Goal: Information Seeking & Learning: Understand process/instructions

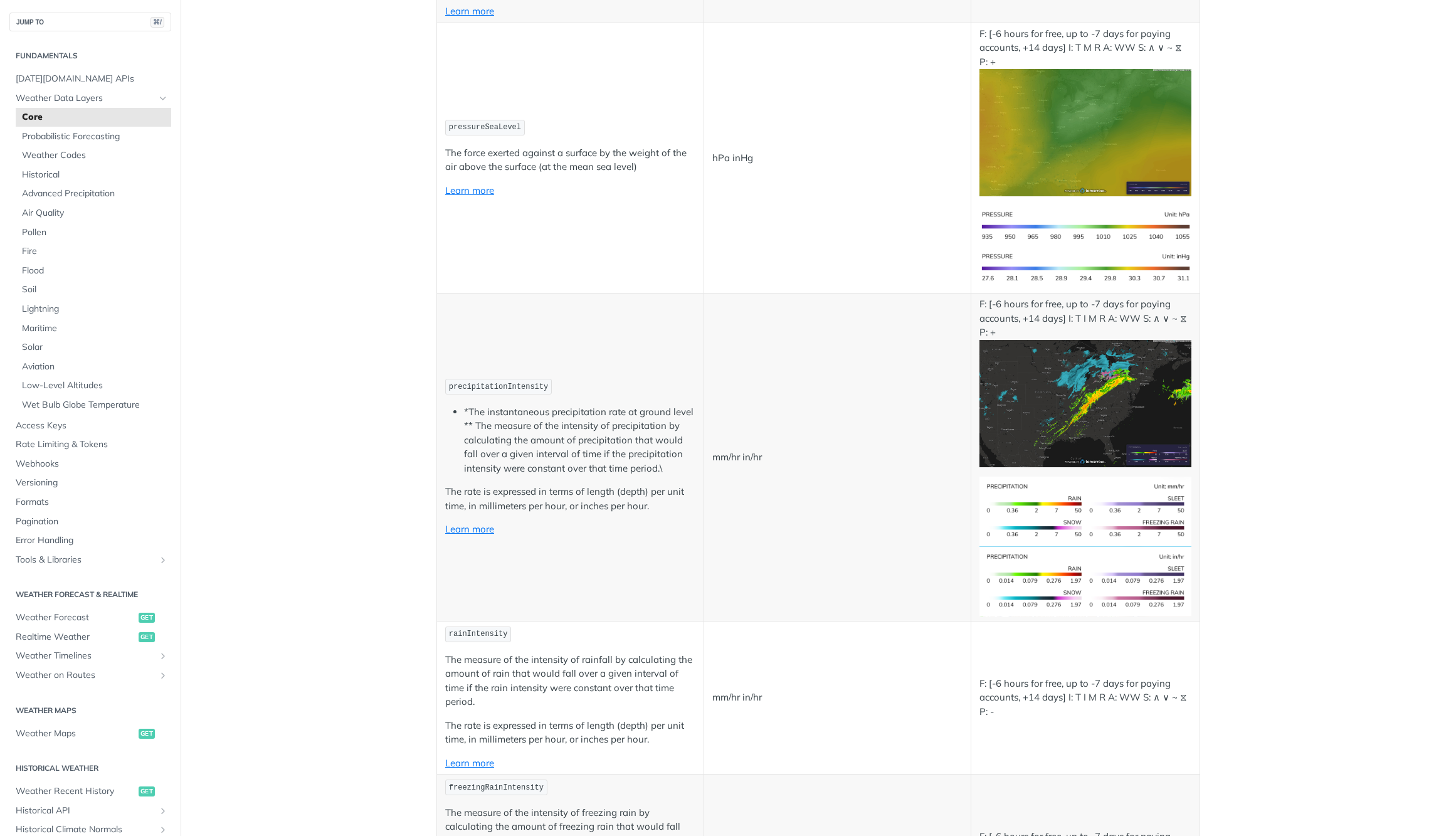
scroll to position [1982, 0]
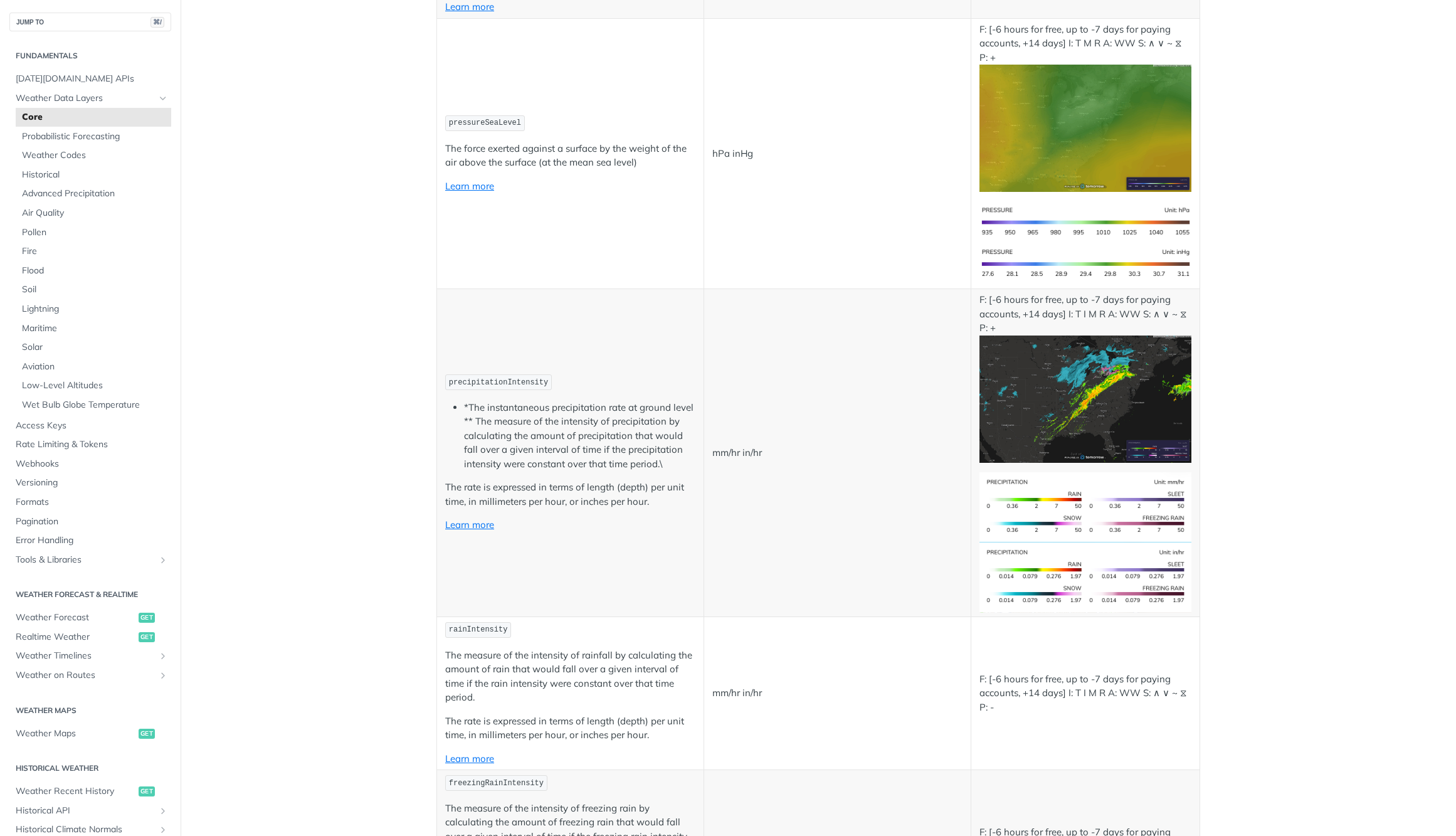
click at [1080, 386] on img "Expand image" at bounding box center [1085, 399] width 212 height 127
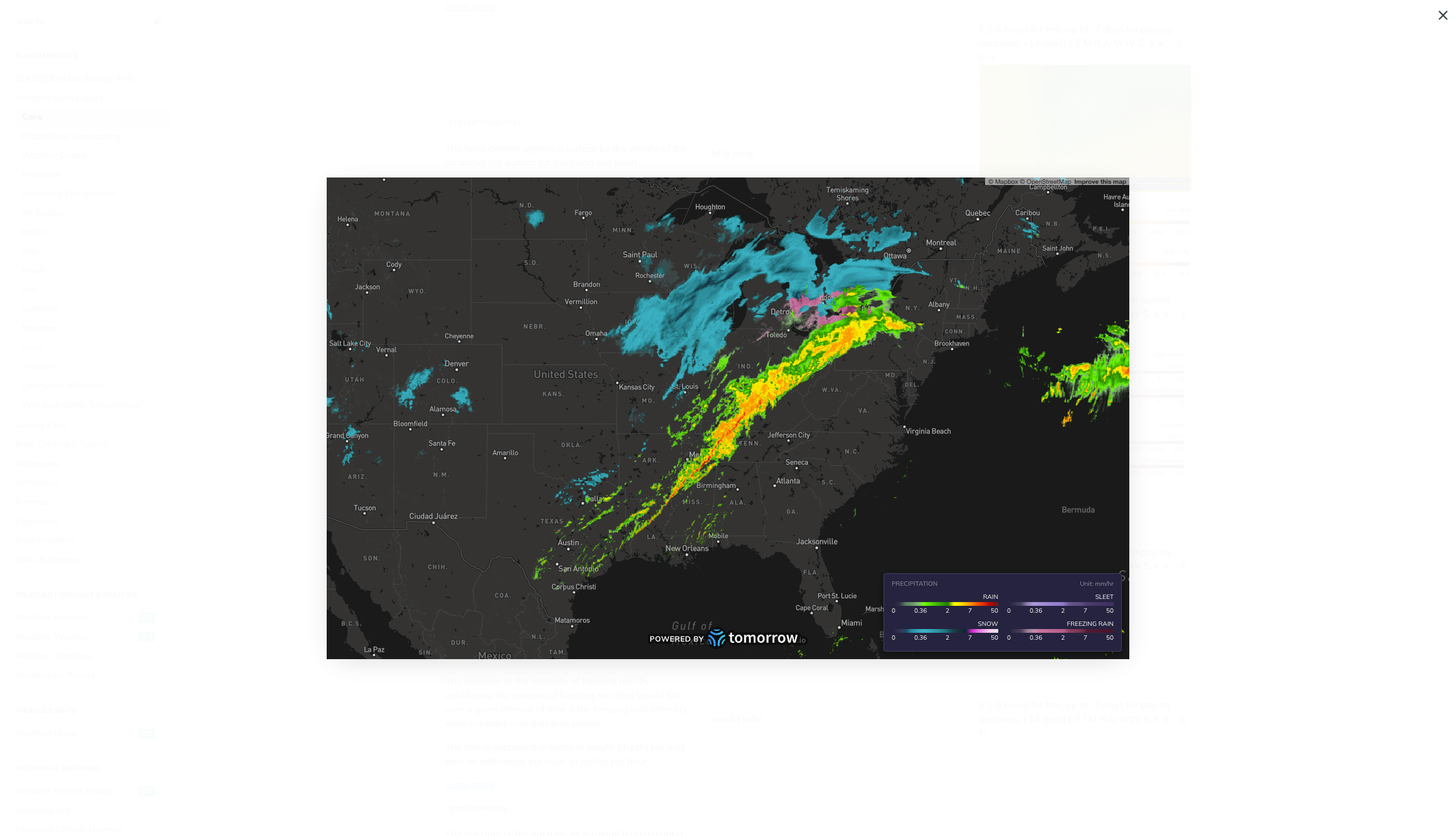
click at [1255, 398] on span "Collapse image" at bounding box center [728, 418] width 1456 height 836
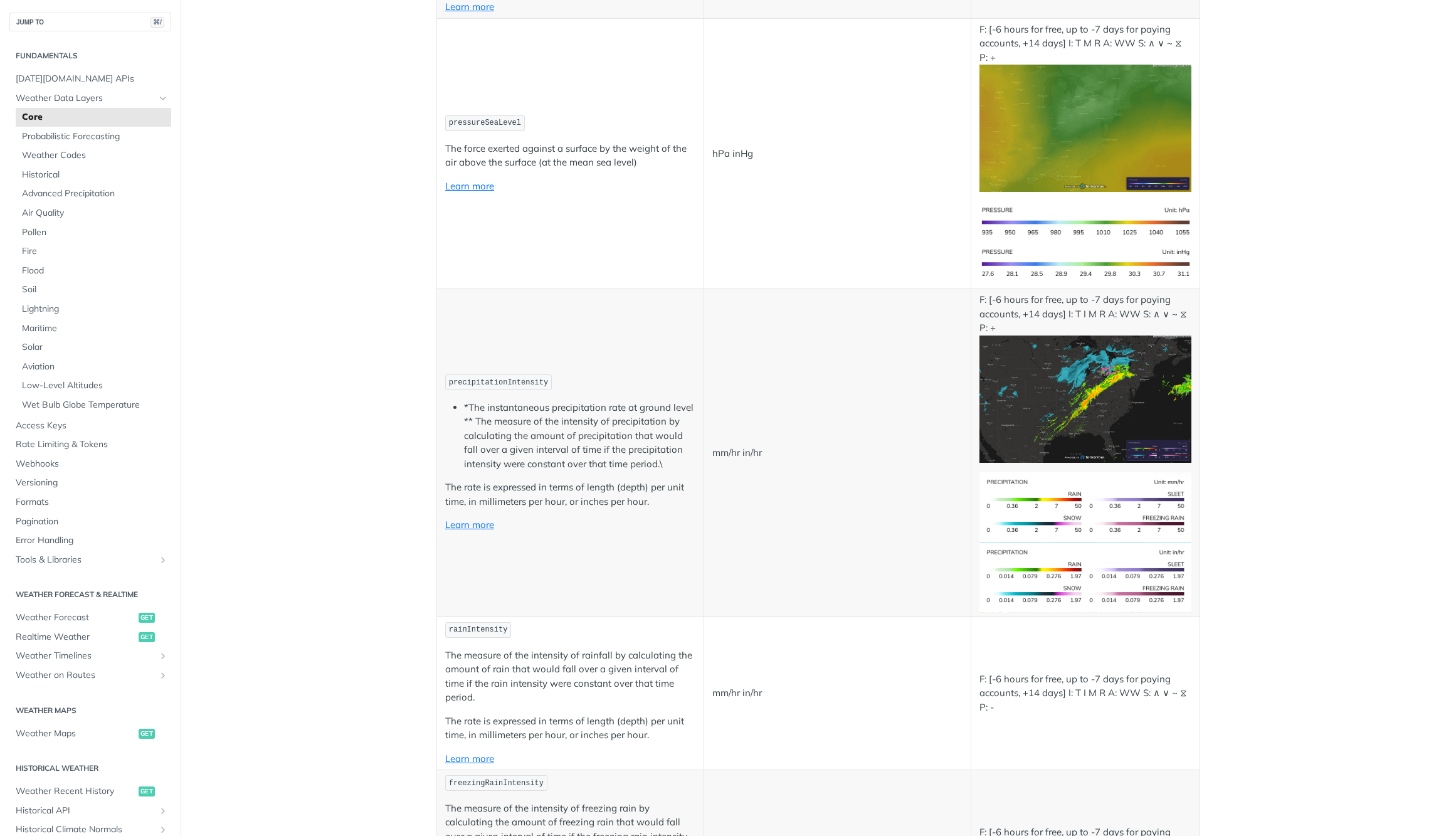
click at [482, 382] on span "precipitationIntensity" at bounding box center [499, 382] width 99 height 9
click at [458, 525] on link "Learn more" at bounding box center [469, 525] width 49 height 12
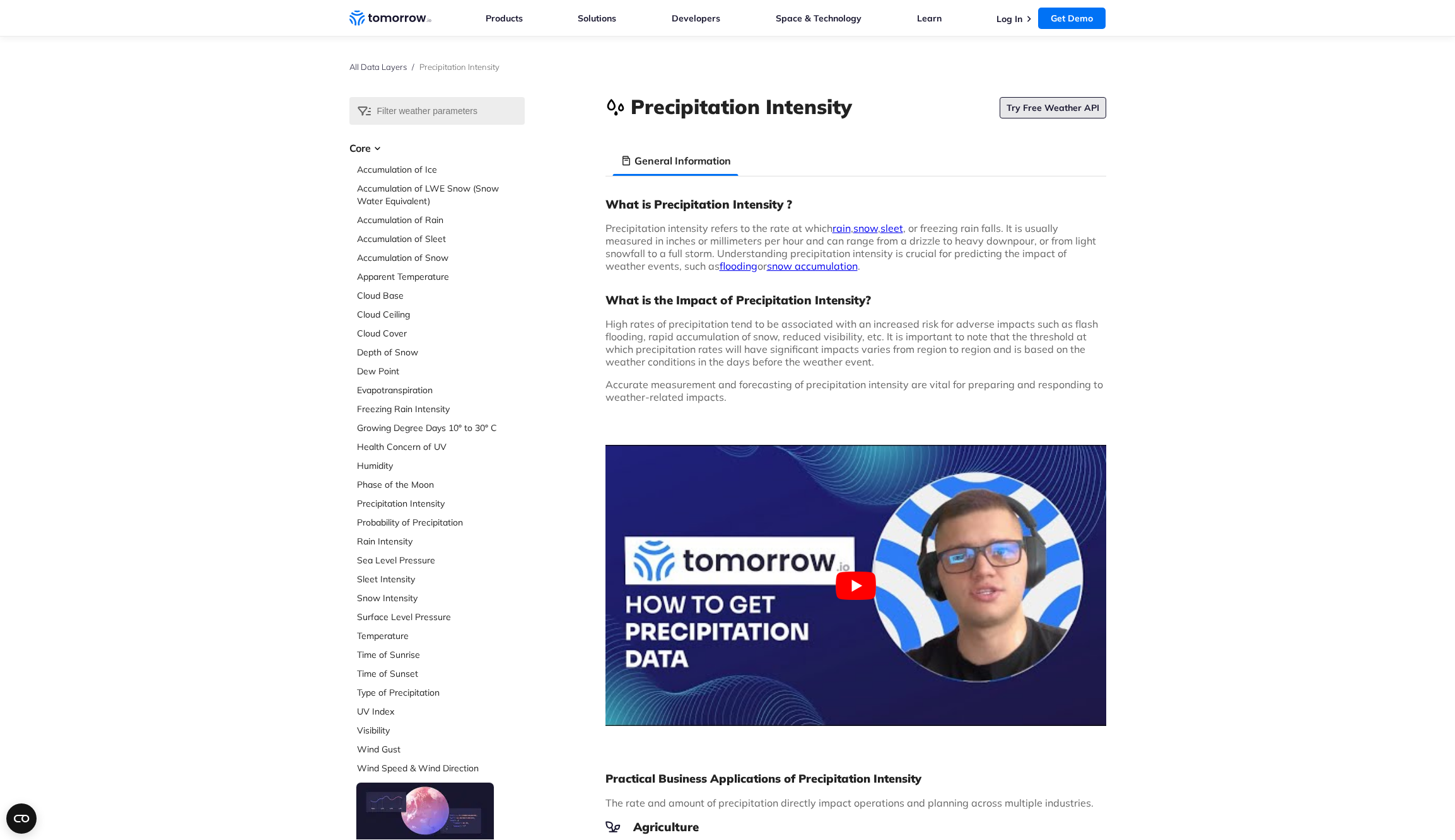
click at [1045, 110] on link "Try Free Weather API" at bounding box center [1052, 108] width 106 height 21
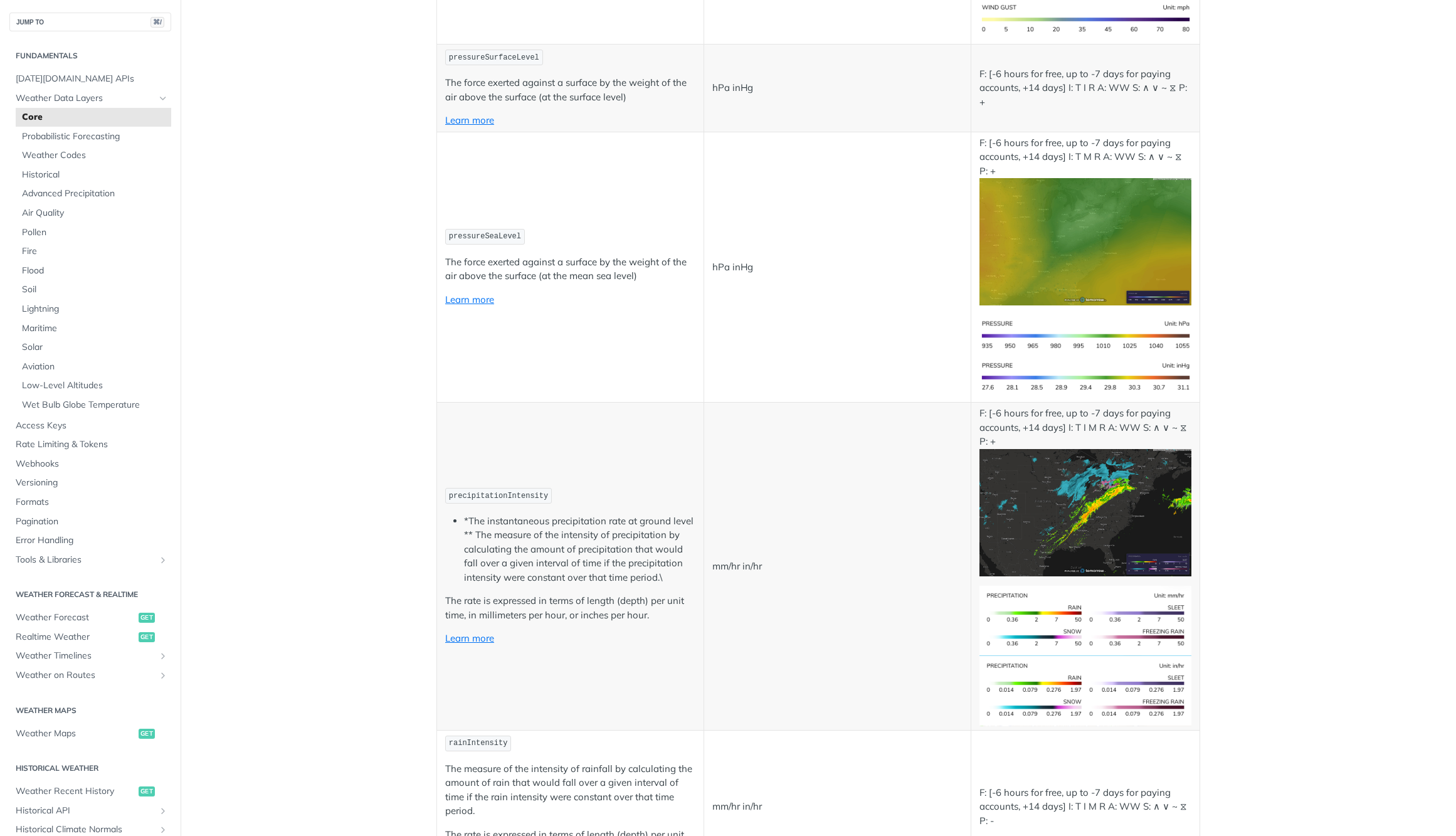
scroll to position [1893, 0]
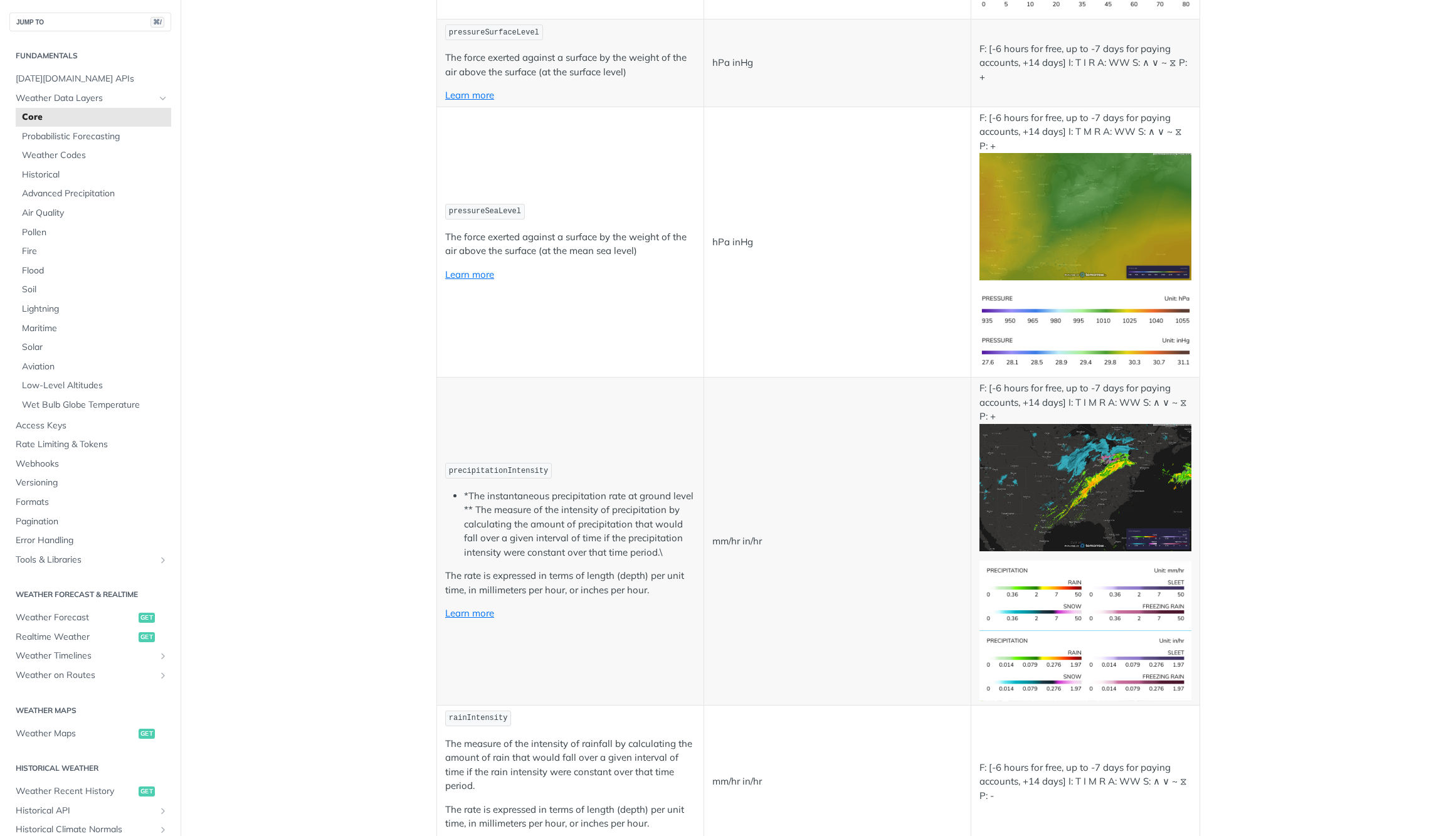
click at [499, 470] on span "precipitationIntensity" at bounding box center [499, 470] width 99 height 9
click at [500, 469] on span "precipitationIntensity" at bounding box center [499, 470] width 99 height 9
copy span "precipitationIntensity"
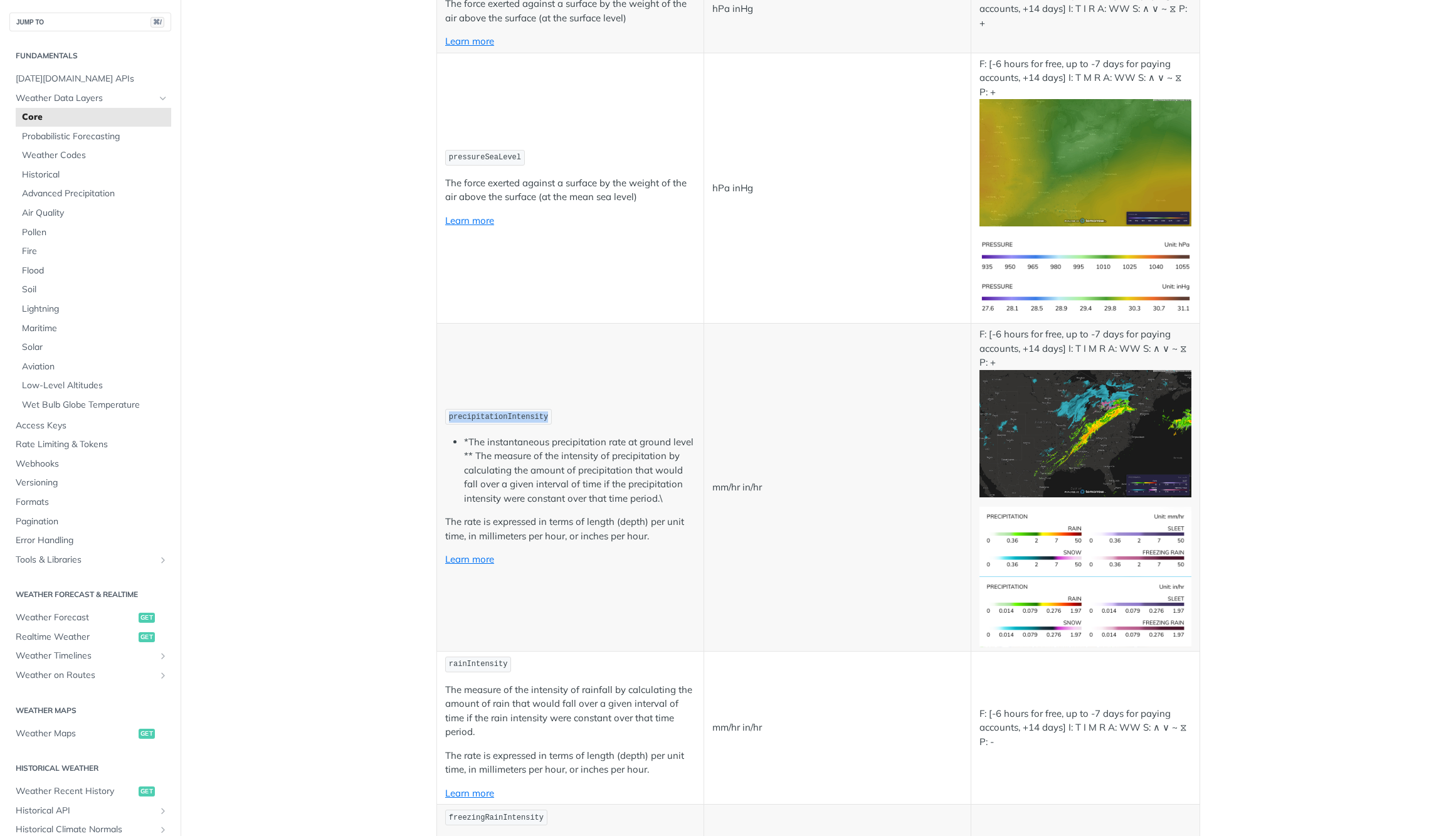
scroll to position [2148, 0]
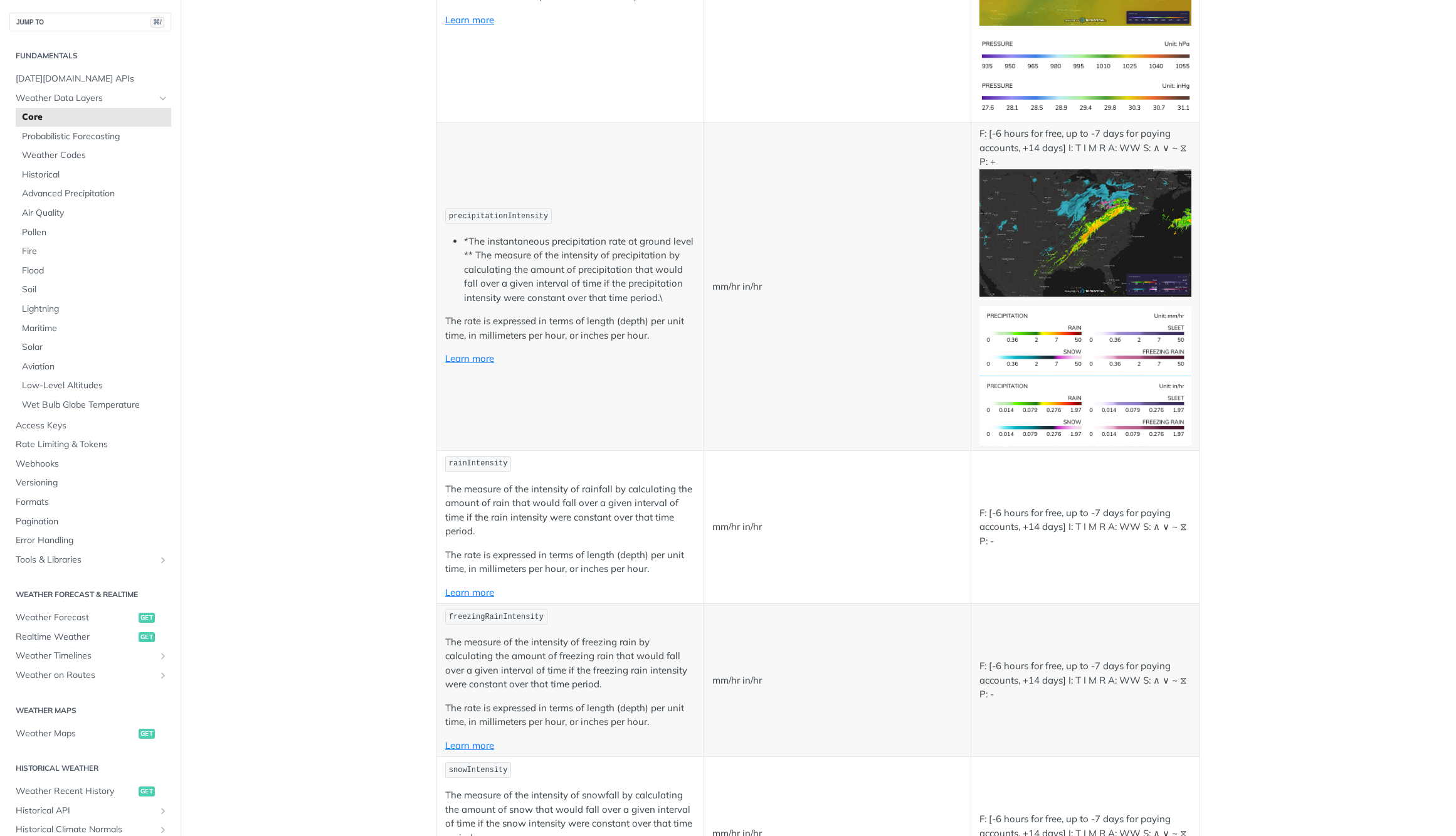
drag, startPoint x: 566, startPoint y: 535, endPoint x: 573, endPoint y: 630, distance: 95.3
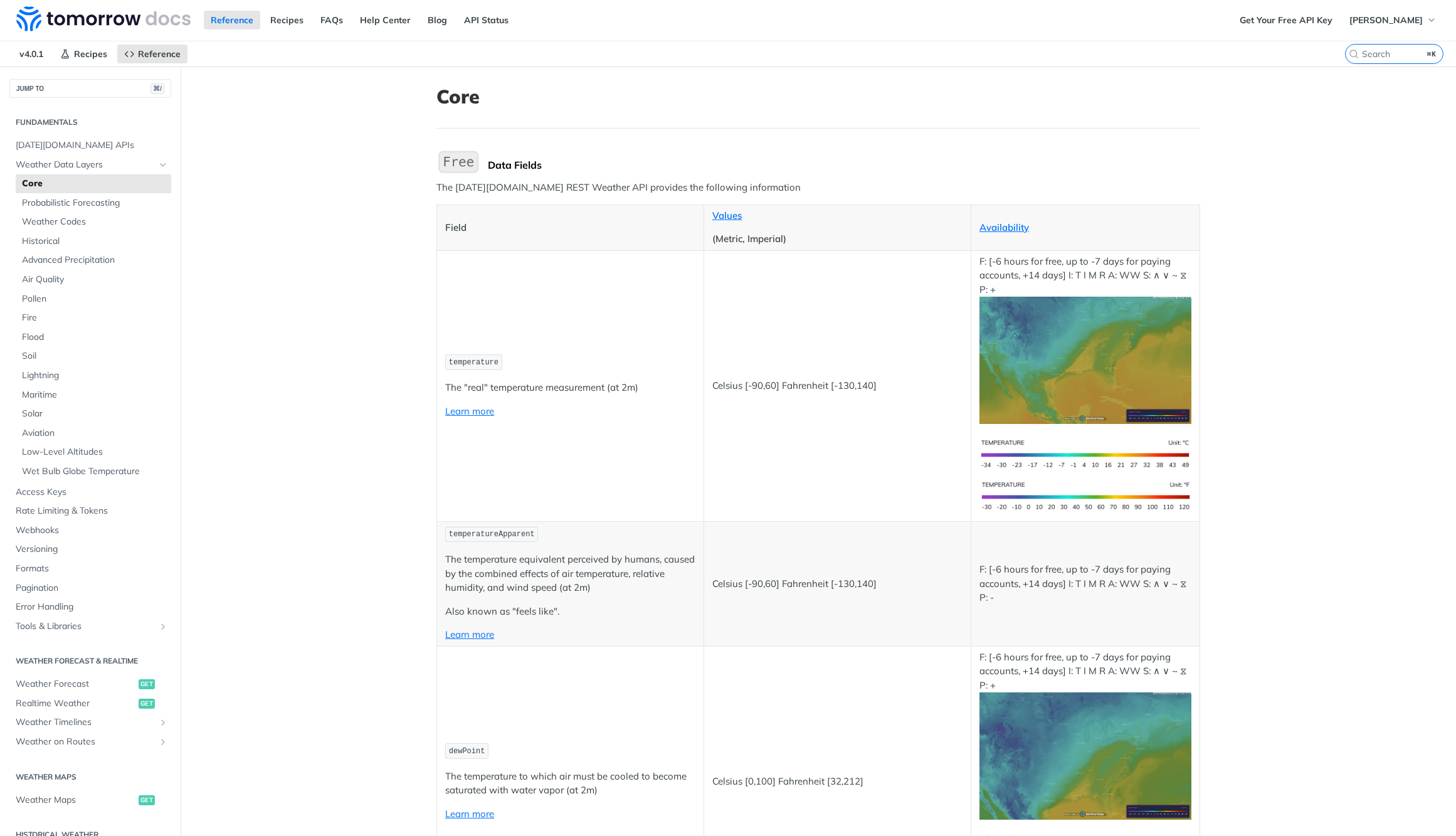
scroll to position [0, 0]
click at [721, 214] on link "Values" at bounding box center [727, 215] width 30 height 12
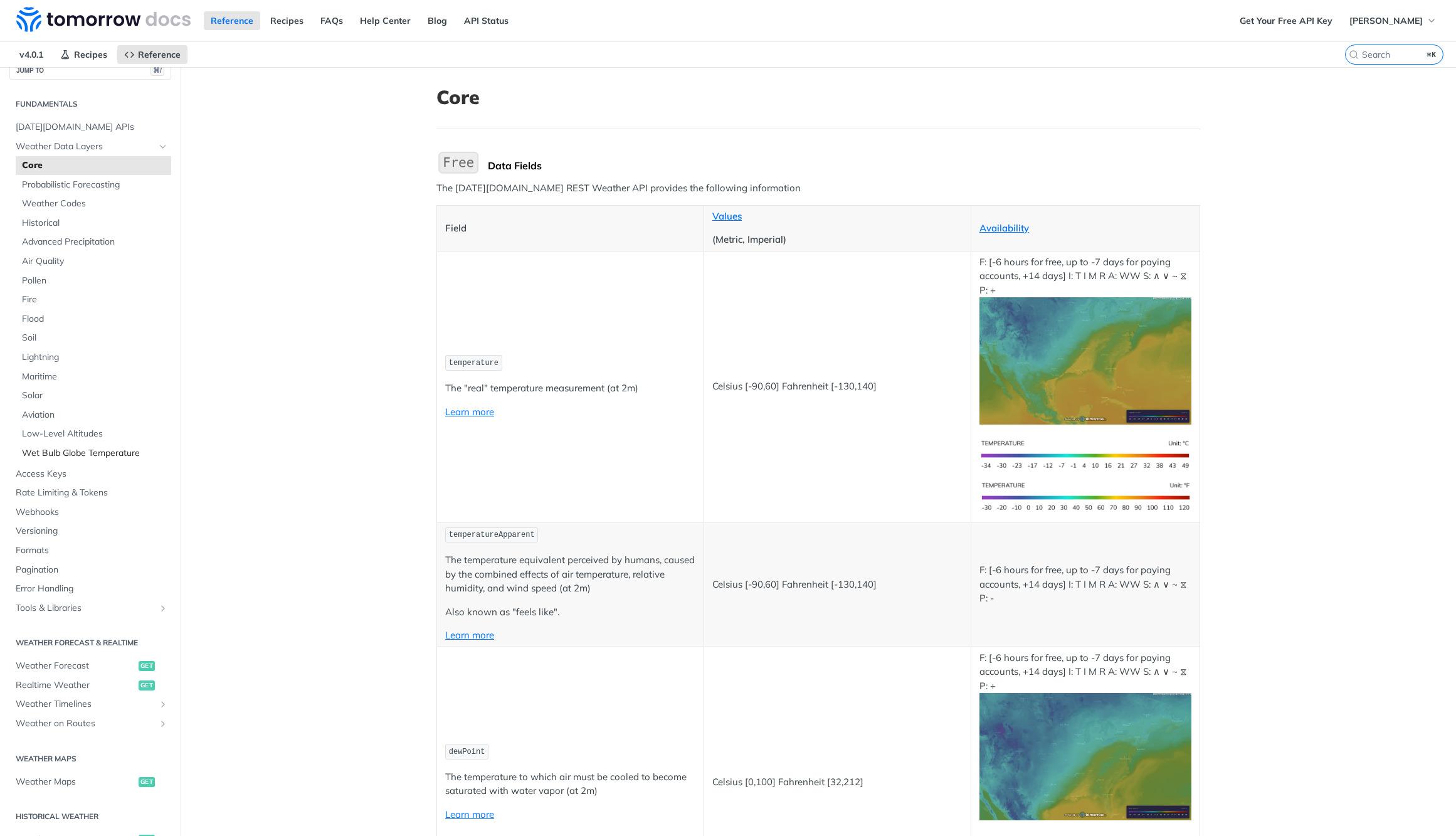
scroll to position [20, 0]
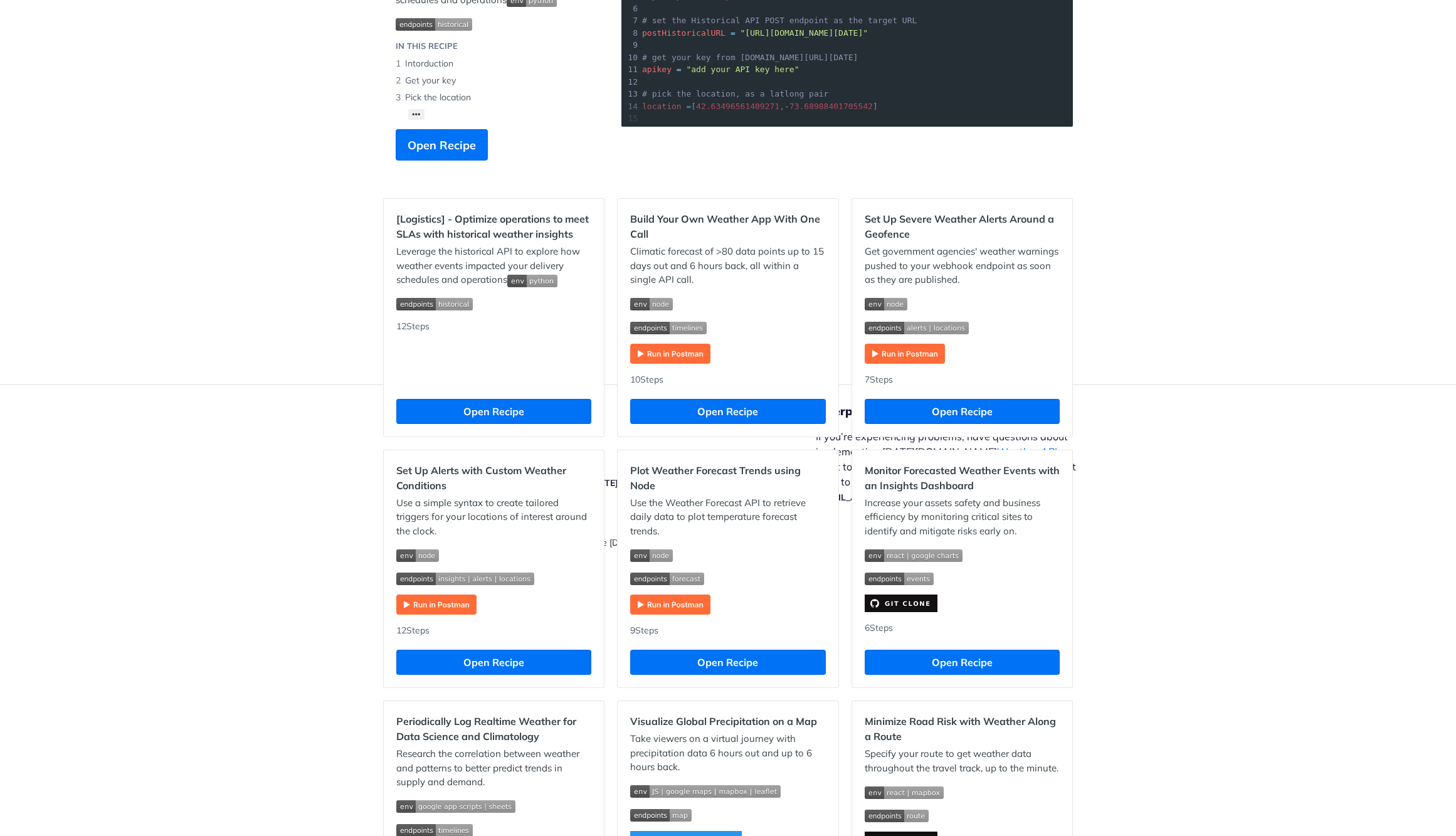
scroll to position [240, 0]
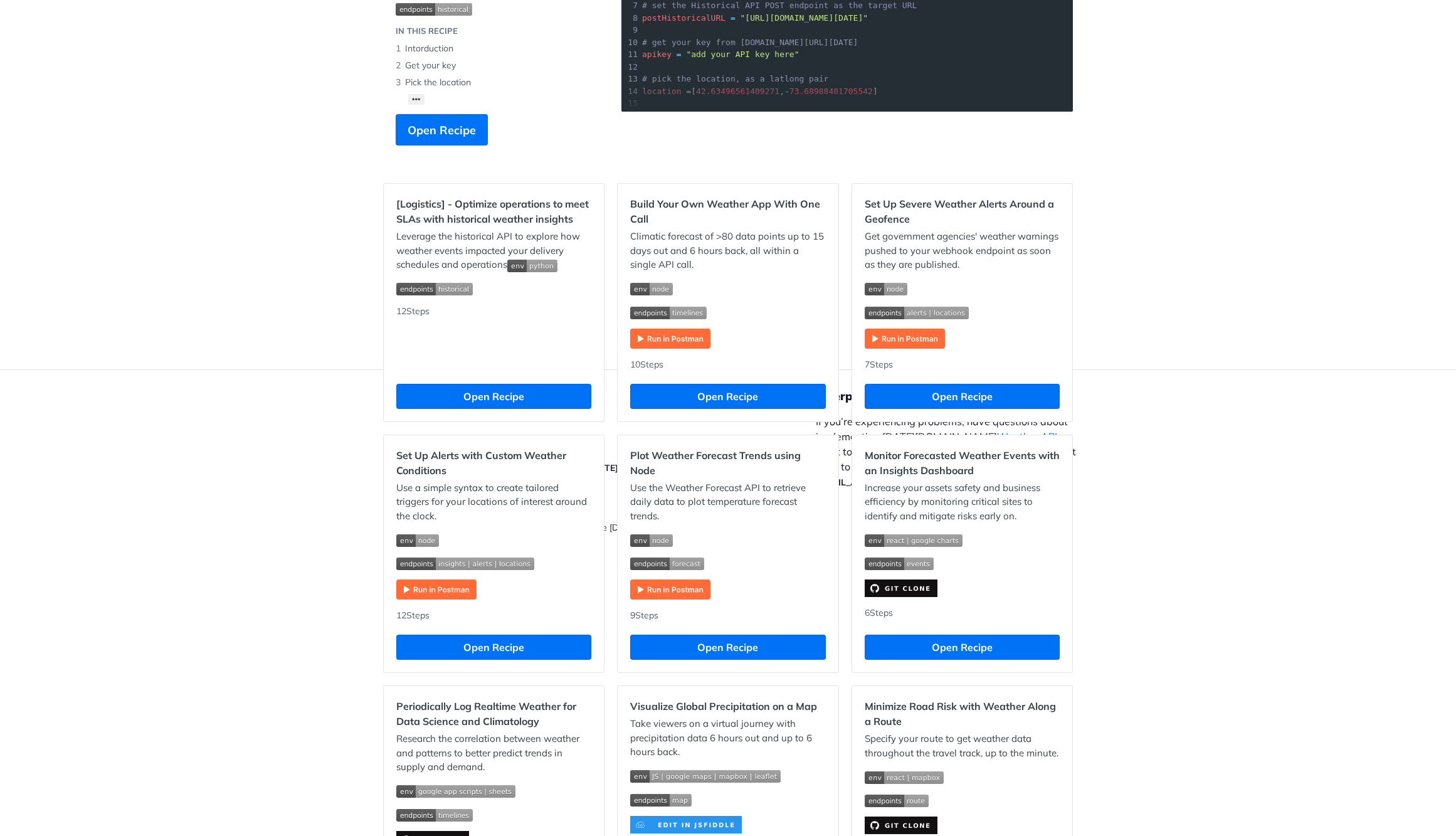
click at [739, 279] on div "Climatic forecast of >80 data points up to 15 days out and 6 hours back, all wi…" at bounding box center [728, 290] width 195 height 119
click at [710, 397] on button "Open Recipe" at bounding box center [728, 396] width 195 height 25
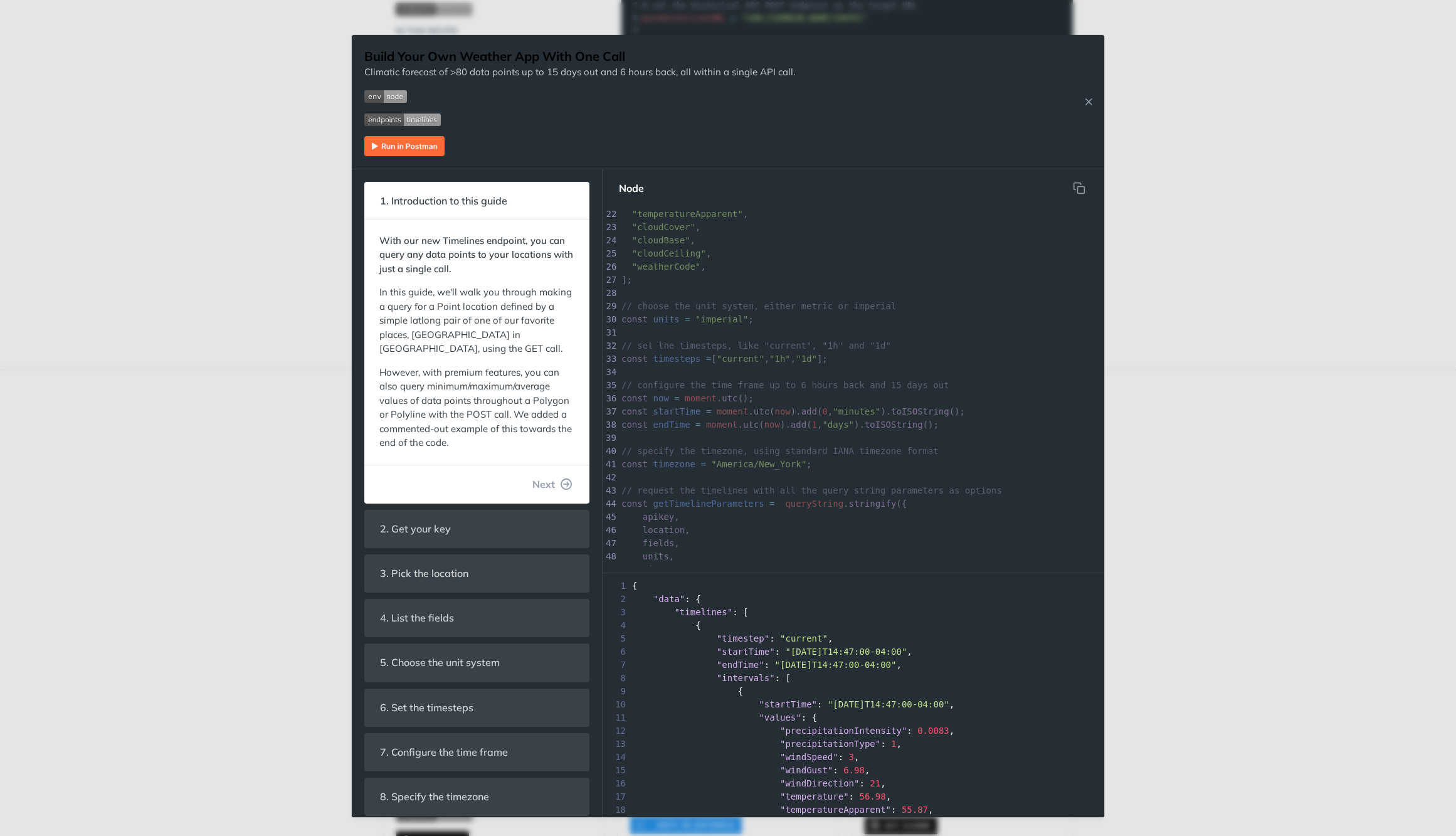
scroll to position [309, 0]
click at [327, 367] on div "Jump to Content Reference Recipes FAQs Help Center Blog API Status Recipes Refe…" at bounding box center [728, 418] width 1456 height 836
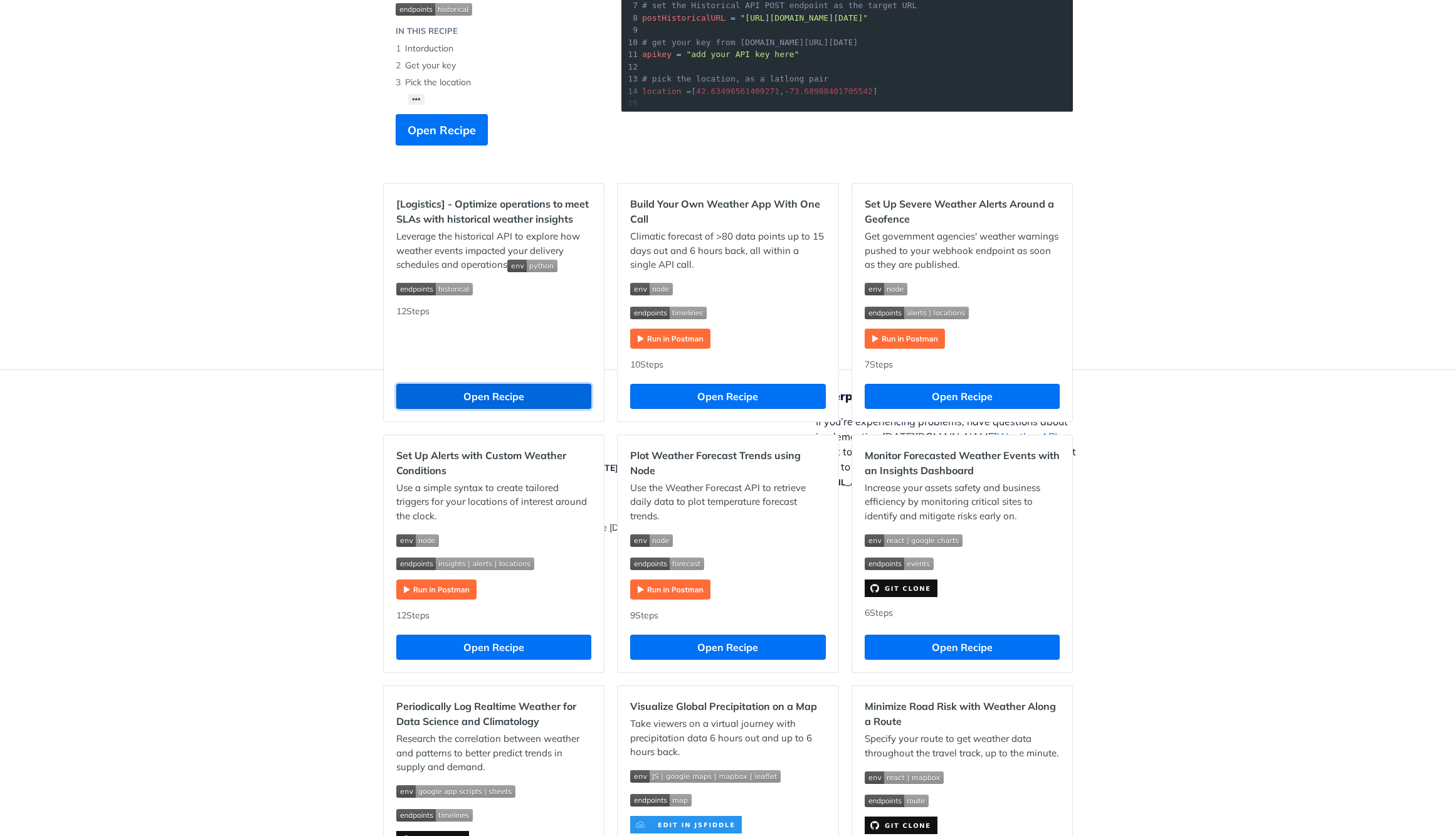
click at [430, 390] on button "Open Recipe" at bounding box center [494, 396] width 195 height 25
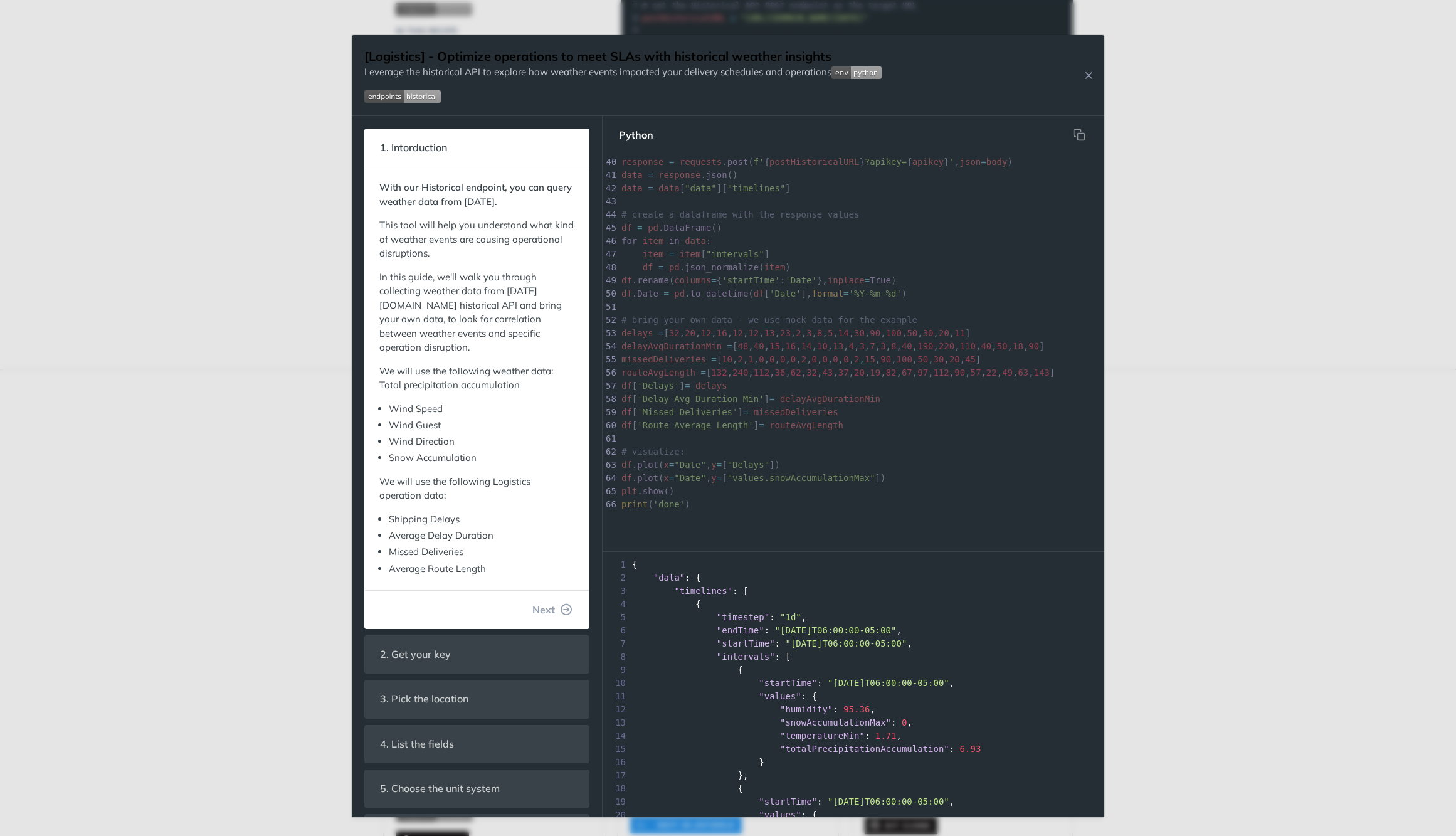
click at [319, 424] on div "Jump to Content Reference Recipes FAQs Help Center Blog API Status Recipes Refe…" at bounding box center [728, 418] width 1456 height 836
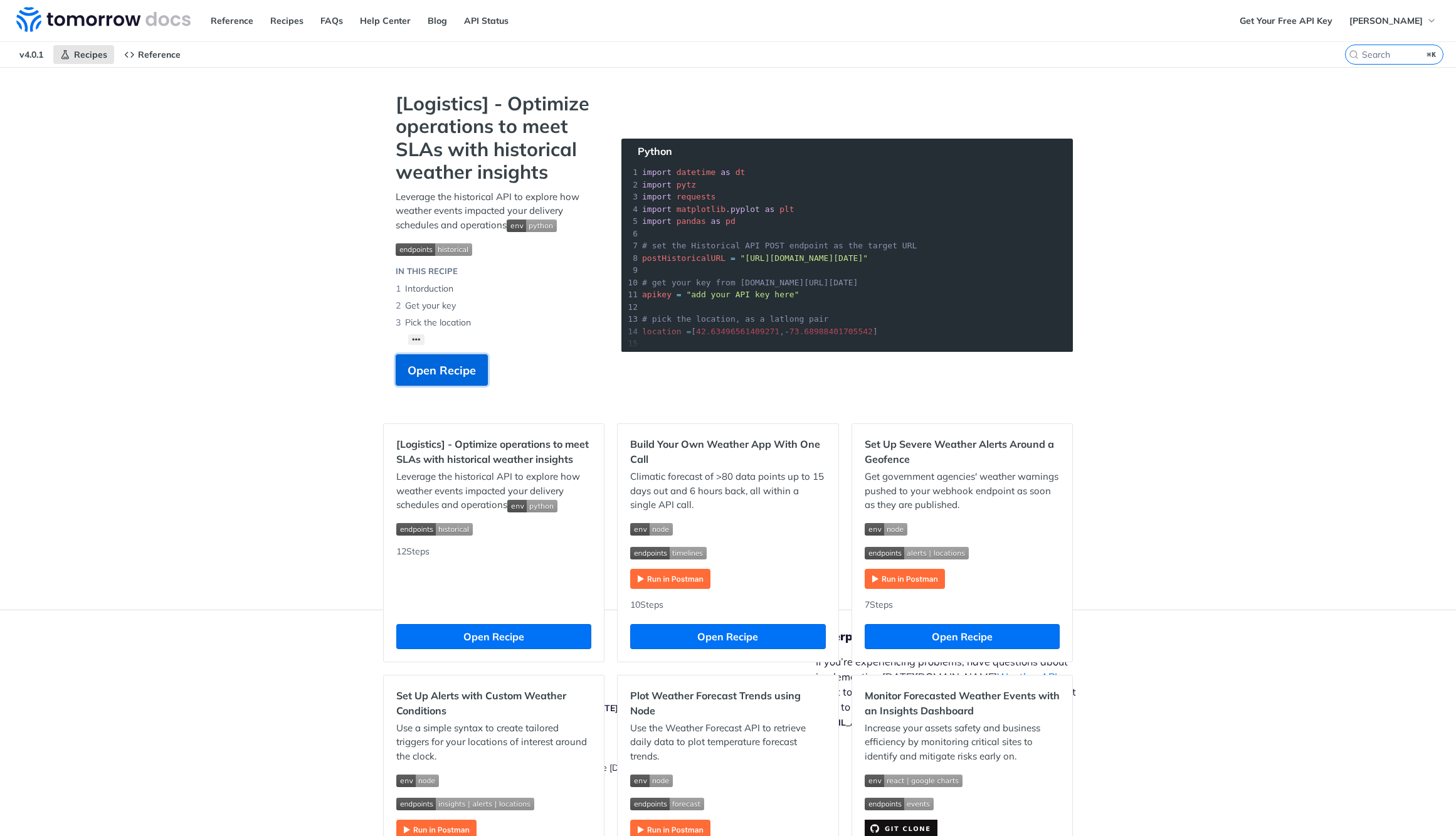
click at [448, 368] on span "Open Recipe" at bounding box center [441, 370] width 69 height 17
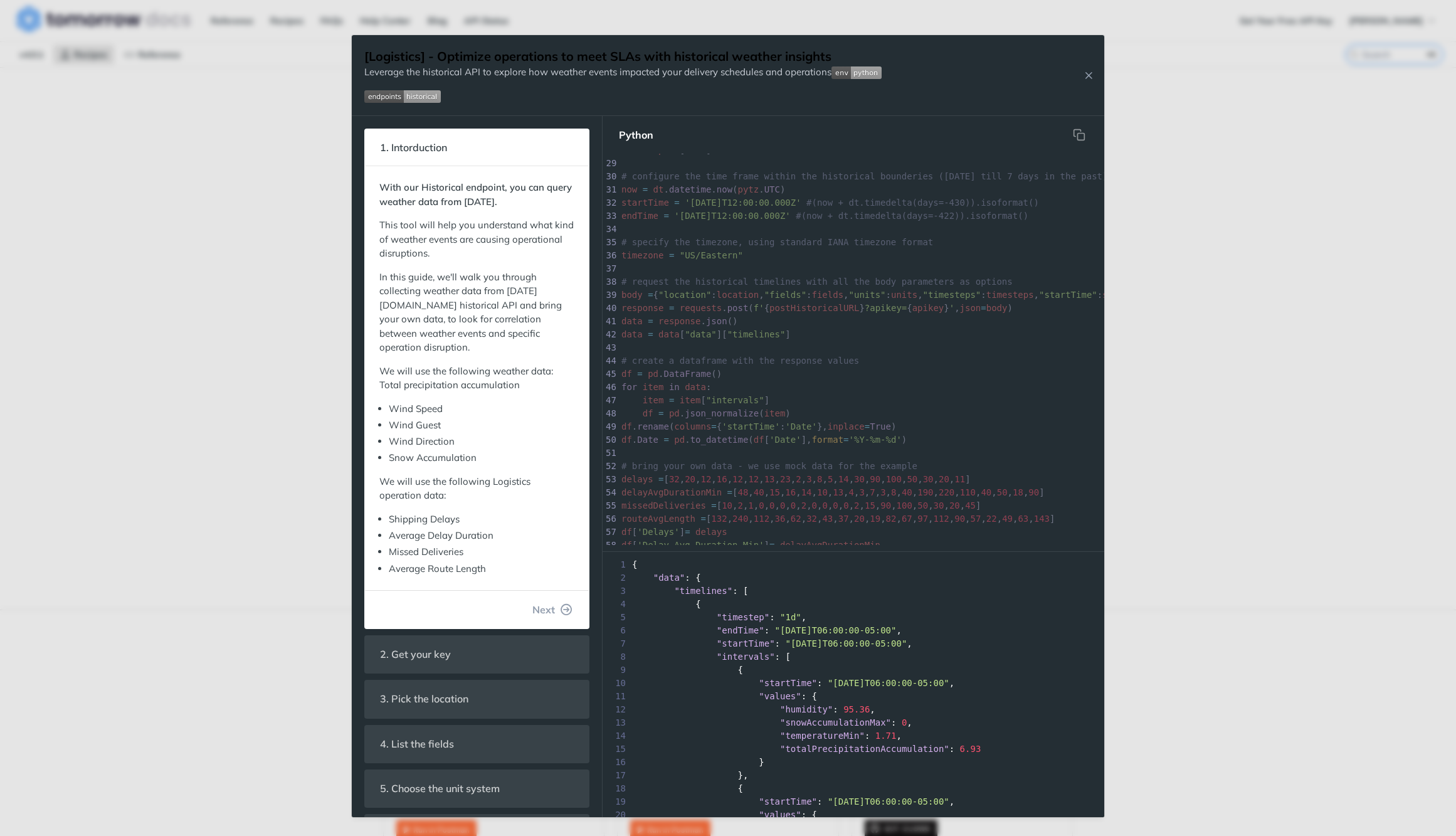
click at [207, 424] on div "Jump to Content Reference Recipes FAQs Help Center Blog API Status Recipes Refe…" at bounding box center [728, 418] width 1456 height 836
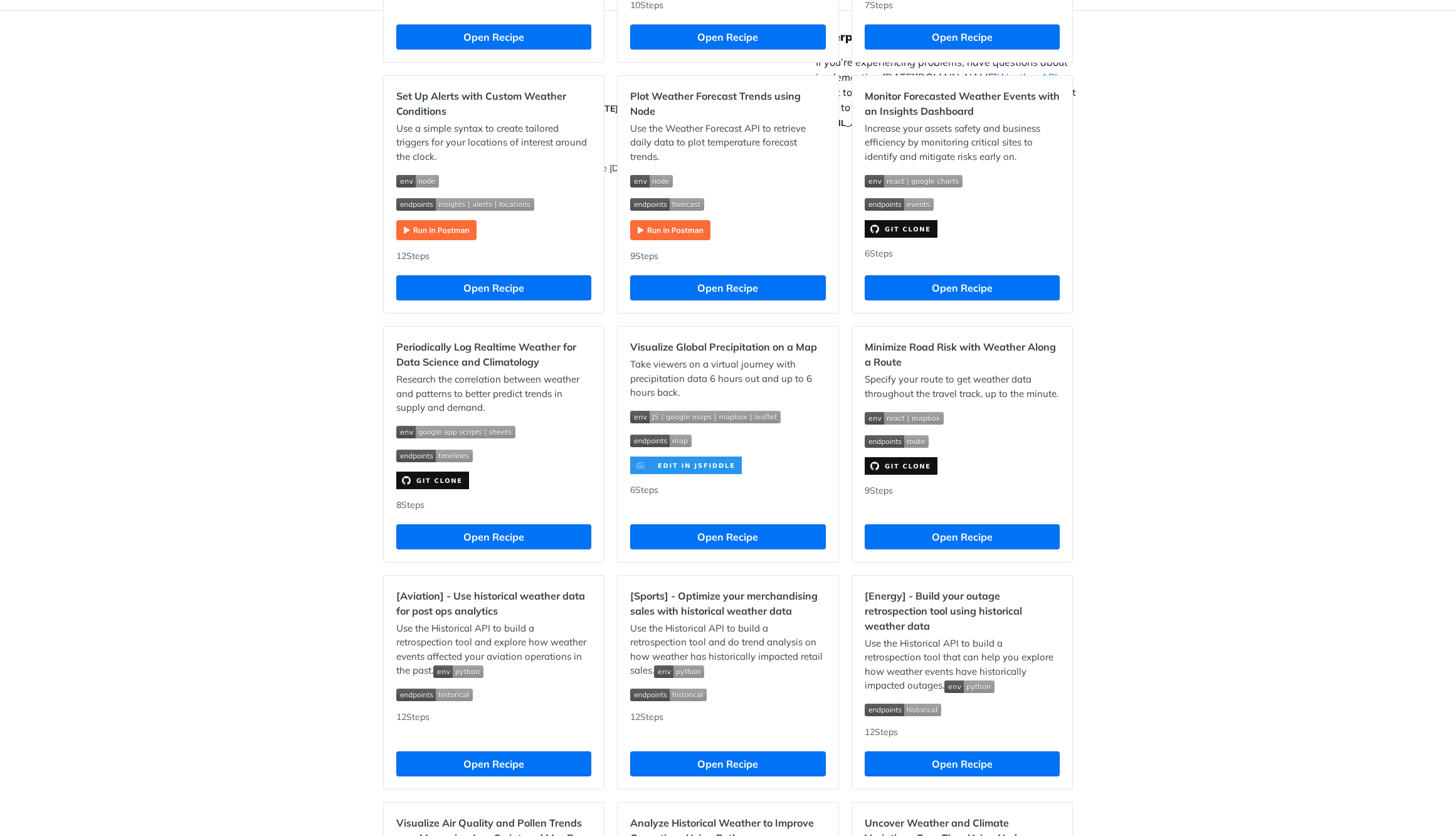
scroll to position [604, 0]
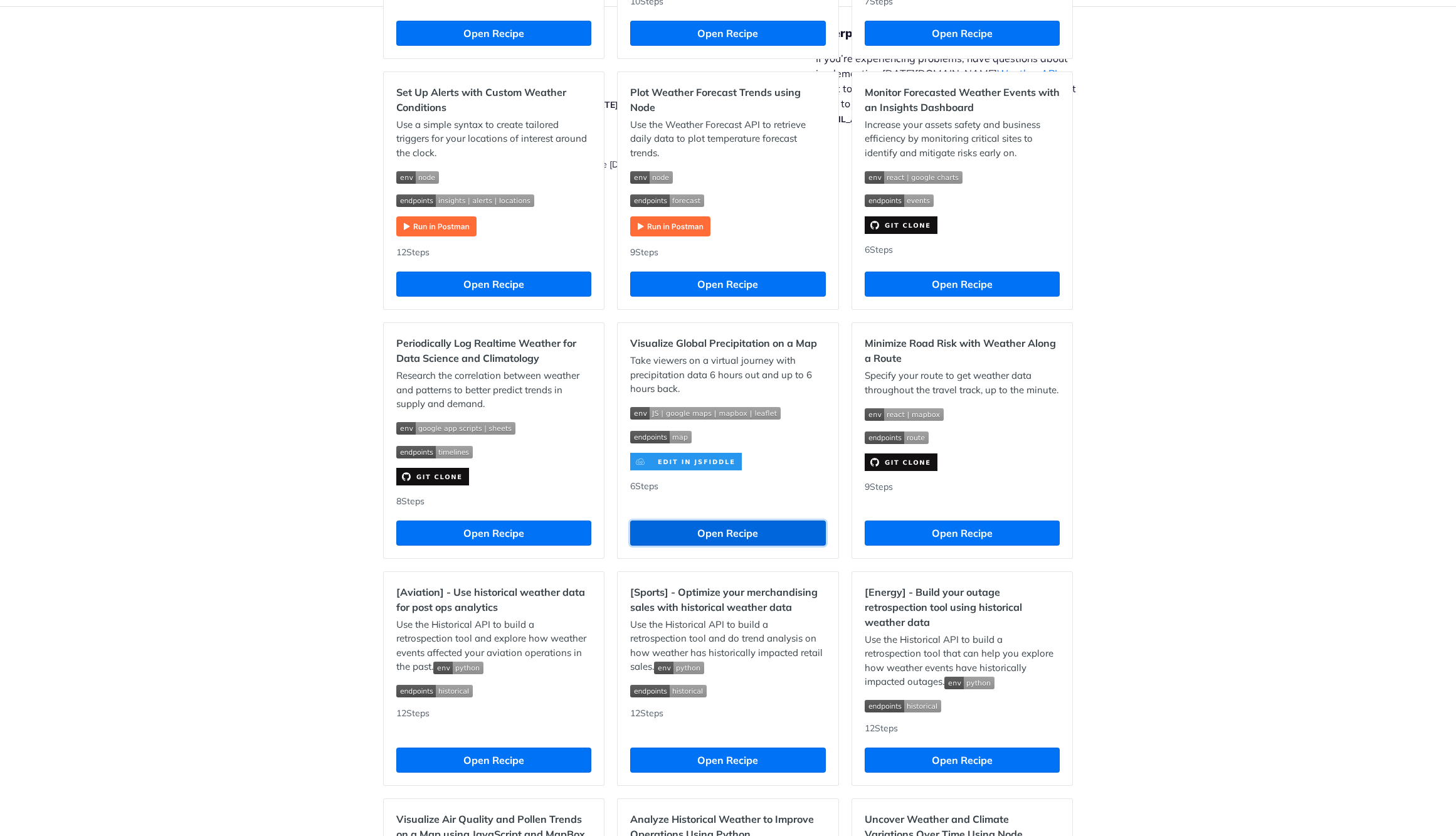
click at [733, 530] on button "Open Recipe" at bounding box center [728, 533] width 195 height 25
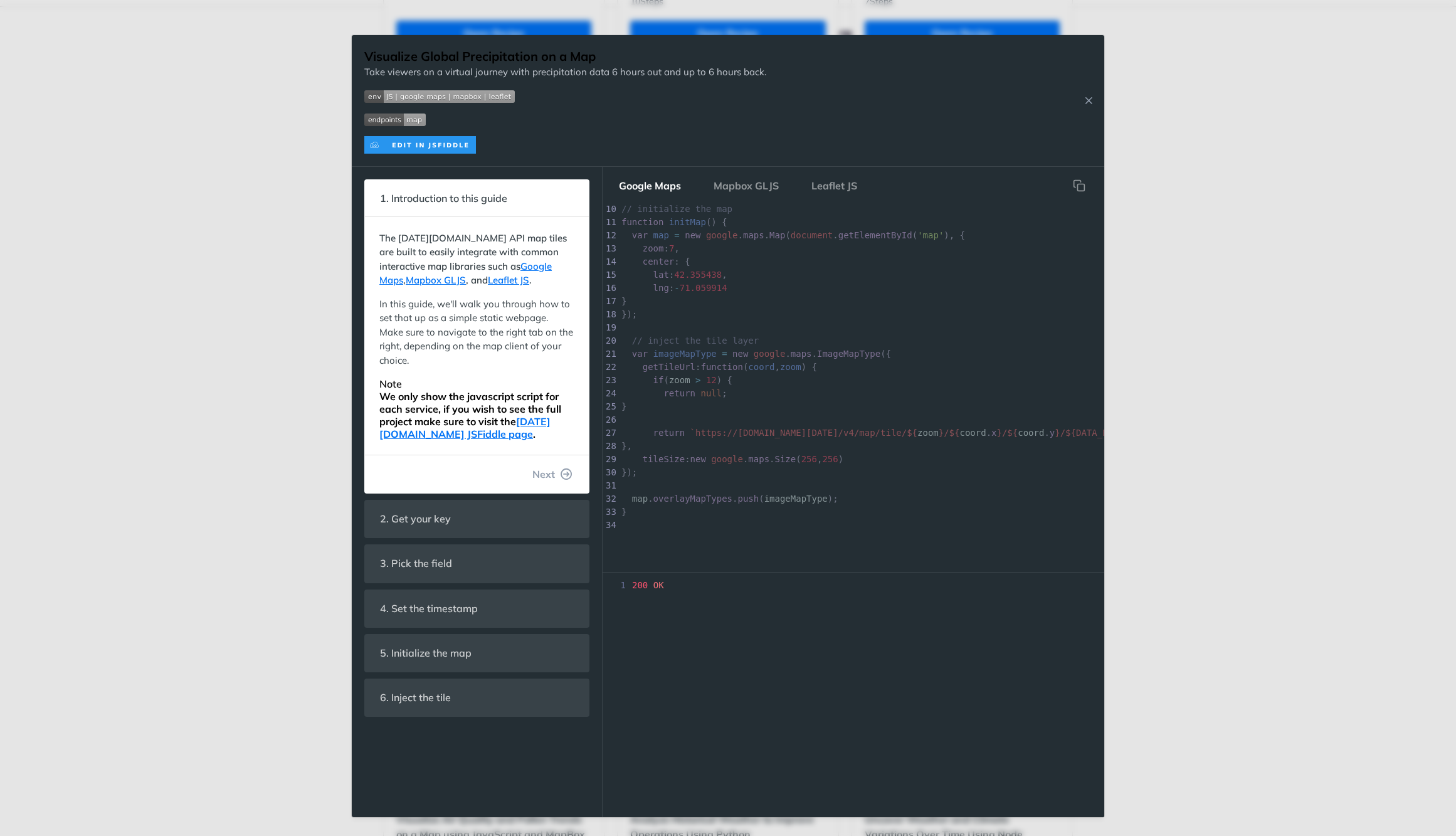
scroll to position [123, 0]
